Goal: Information Seeking & Learning: Find specific fact

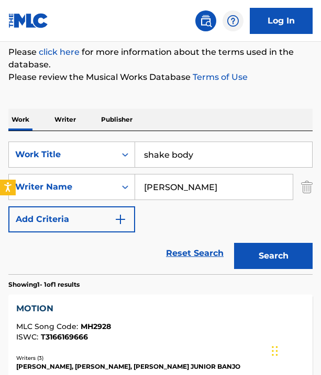
type input "shake body"
click at [180, 181] on input "[PERSON_NAME]" at bounding box center [213, 187] width 157 height 25
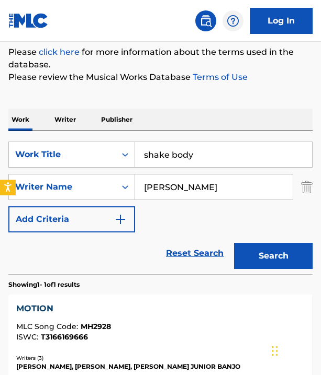
type input "[PERSON_NAME]"
click at [272, 253] on button "Search" at bounding box center [273, 256] width 78 height 26
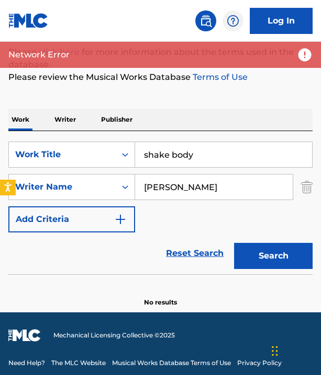
click at [272, 253] on button "Search" at bounding box center [273, 256] width 78 height 26
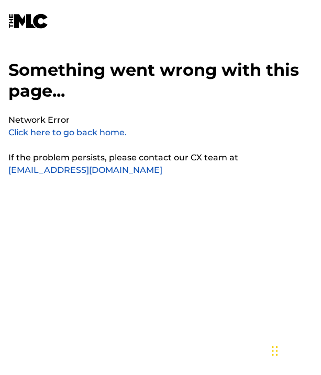
scroll to position [26, 0]
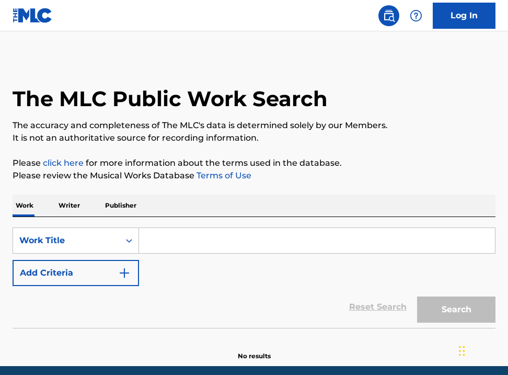
click at [194, 244] on input "Search Form" at bounding box center [317, 240] width 356 height 25
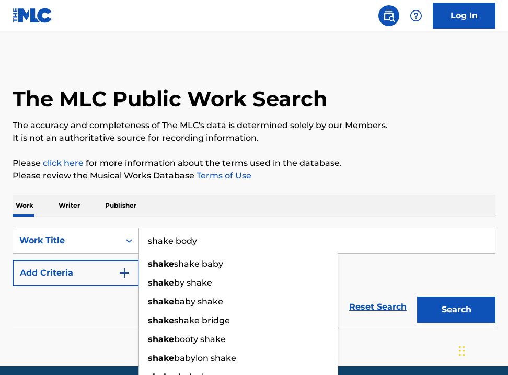
type input "shake body"
click at [391, 270] on div "SearchWithCriteria78a93a30-7760-4c02-b75d-d9109d9cd516 Work Title shake body sh…" at bounding box center [254, 256] width 483 height 59
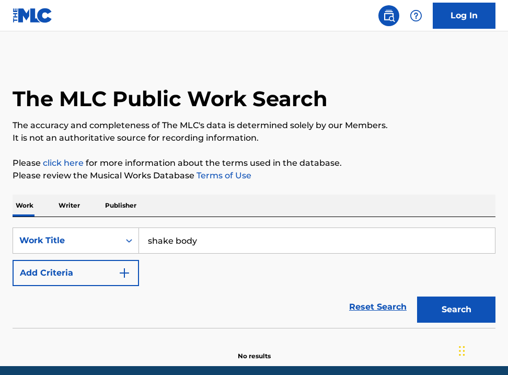
click at [122, 275] on img "Search Form" at bounding box center [124, 273] width 13 height 13
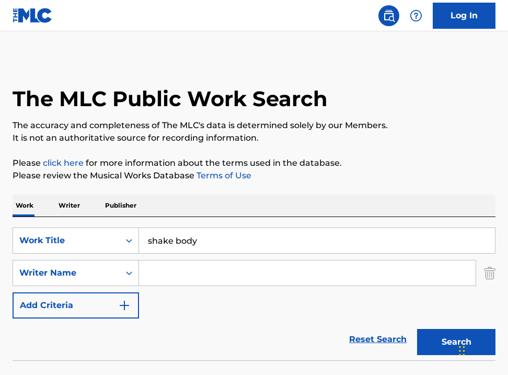
click at [167, 280] on input "Search Form" at bounding box center [307, 272] width 337 height 25
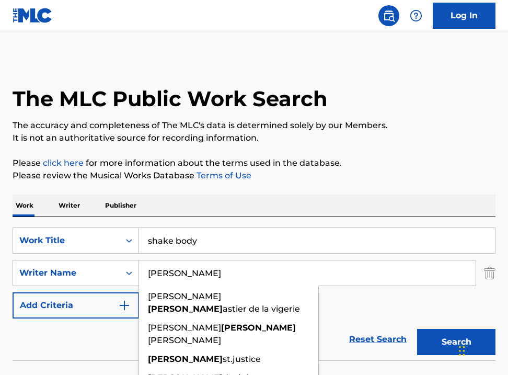
type input "[PERSON_NAME]"
click at [452, 349] on button "Search" at bounding box center [456, 342] width 78 height 26
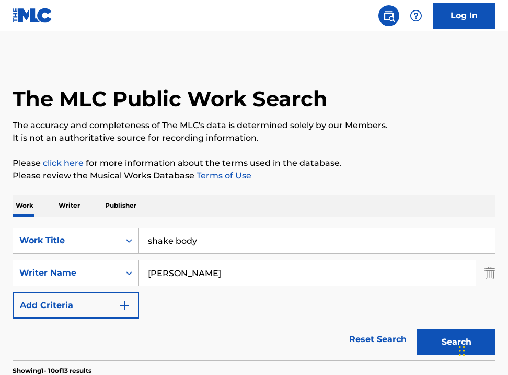
click at [388, 306] on div "SearchWithCriteria78a93a30-7760-4c02-b75d-d9109d9cd516 Work Title shake body Se…" at bounding box center [254, 272] width 483 height 91
click at [388, 291] on div "SearchWithCriteria78a93a30-7760-4c02-b75d-d9109d9cd516 Work Title shake body Se…" at bounding box center [254, 272] width 483 height 91
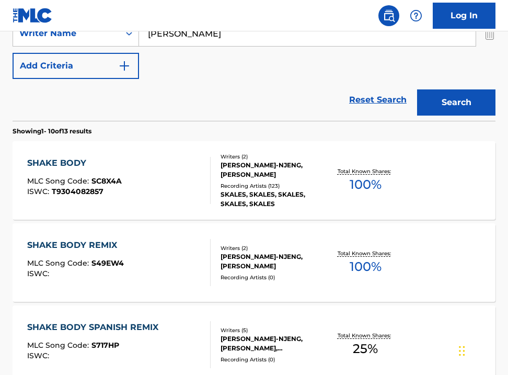
scroll to position [251, 0]
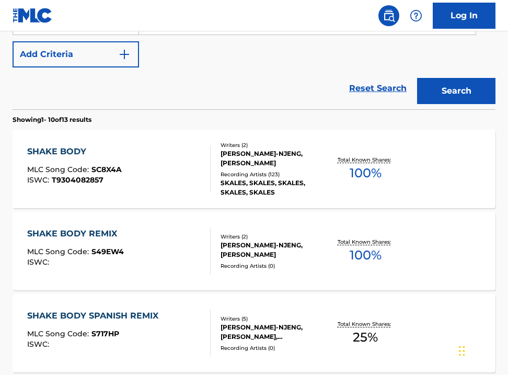
click at [238, 162] on div "RAOUL JOHN NJENG-NJENG, CHUKS JOSHUA OSAJIOKWOEH" at bounding box center [273, 158] width 105 height 19
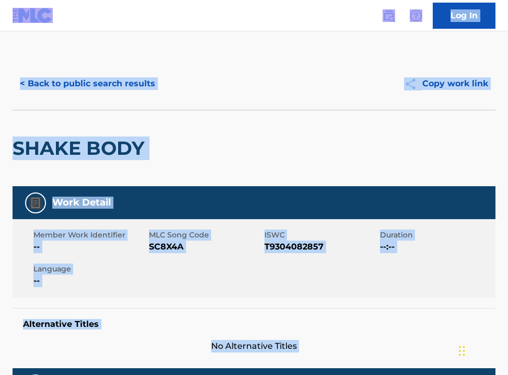
click at [209, 270] on div "Member Work Identifier -- MLC Song Code SC8X4A ISWC T9304082857 Duration --:-- …" at bounding box center [254, 258] width 483 height 78
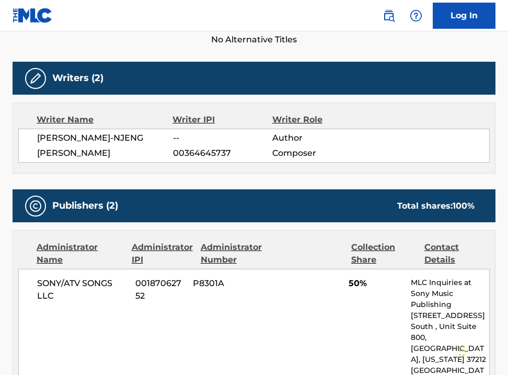
scroll to position [314, 0]
